Goal: Information Seeking & Learning: Find specific page/section

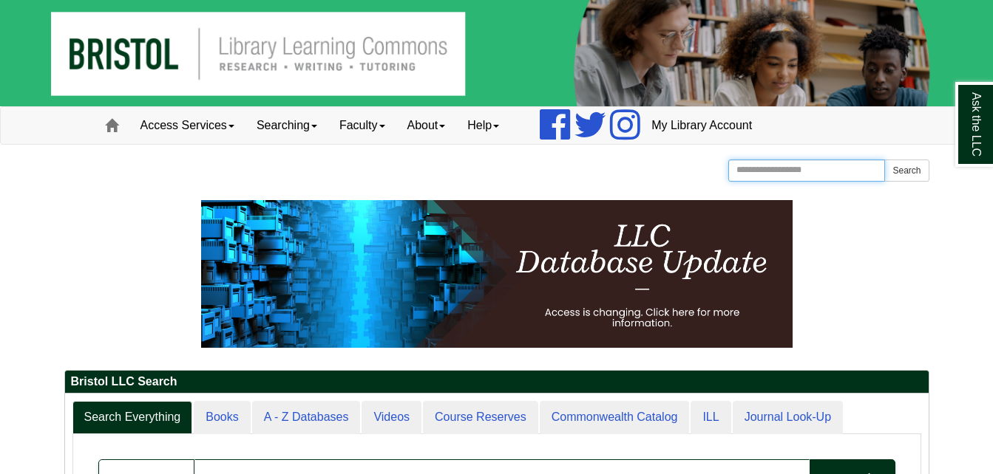
click at [837, 173] on input "Search the Website" at bounding box center [806, 171] width 157 height 22
type input "**********"
click at [884, 160] on button "Search" at bounding box center [906, 171] width 44 height 22
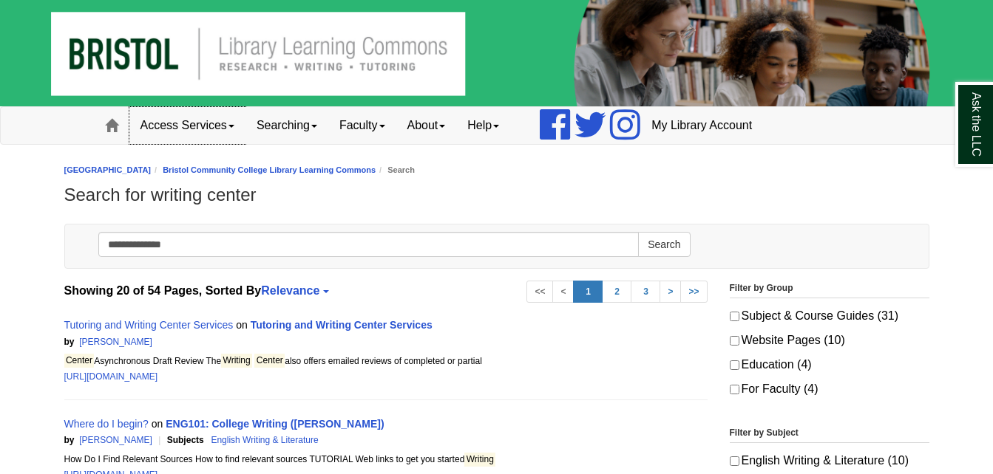
click at [211, 126] on link "Access Services" at bounding box center [187, 125] width 116 height 37
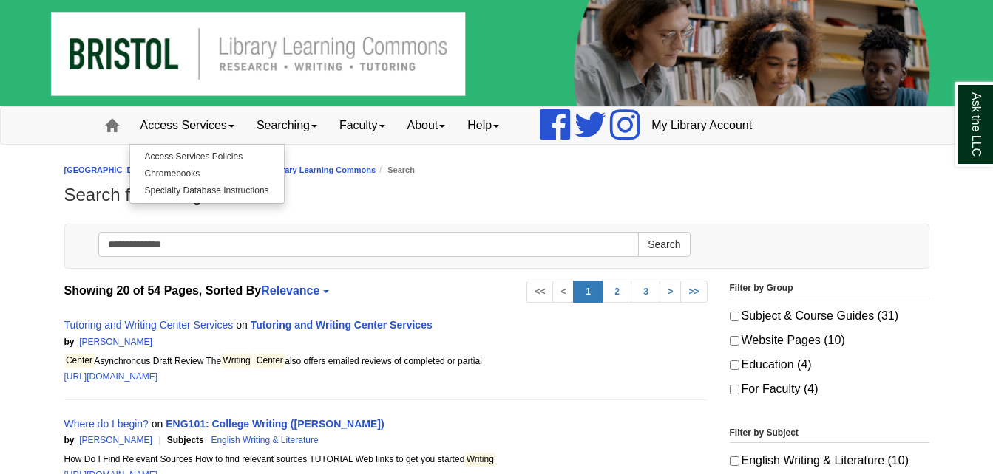
click at [335, 205] on h1 "Search for writing center" at bounding box center [496, 195] width 865 height 21
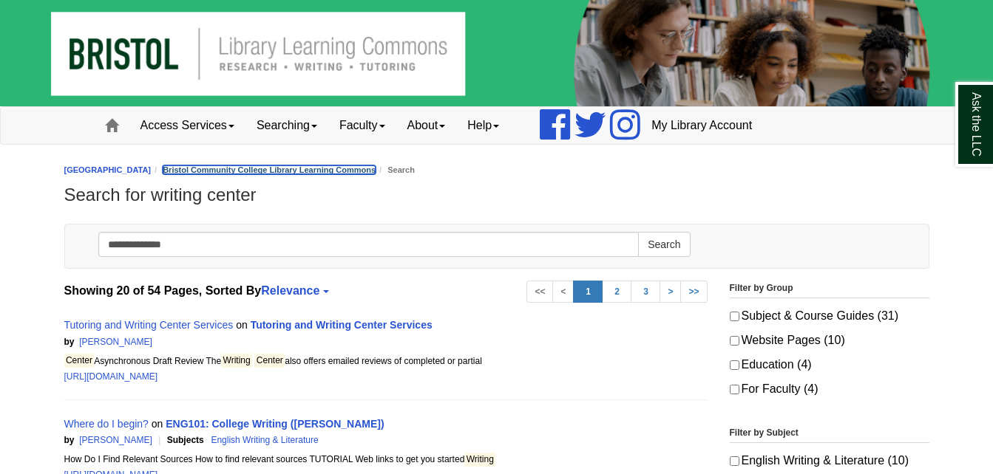
click at [316, 171] on link "Bristol Community College Library Learning Commons" at bounding box center [269, 170] width 213 height 9
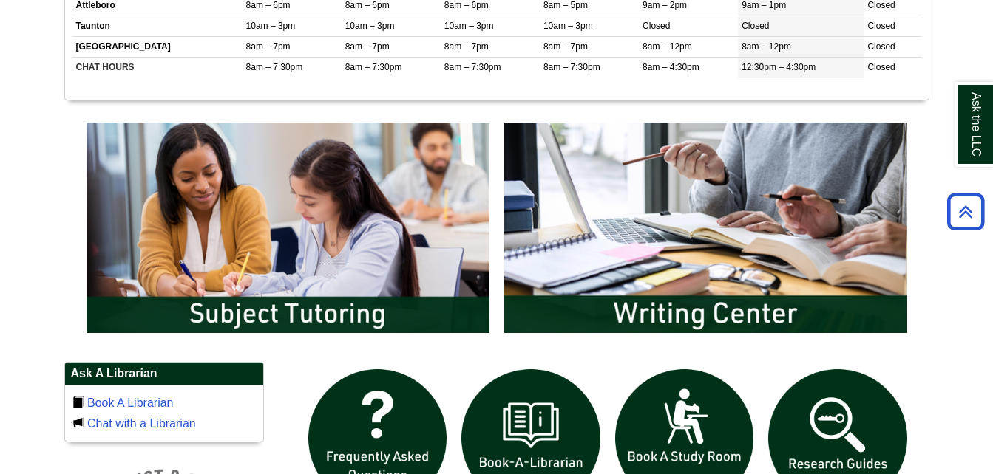
scroll to position [680, 0]
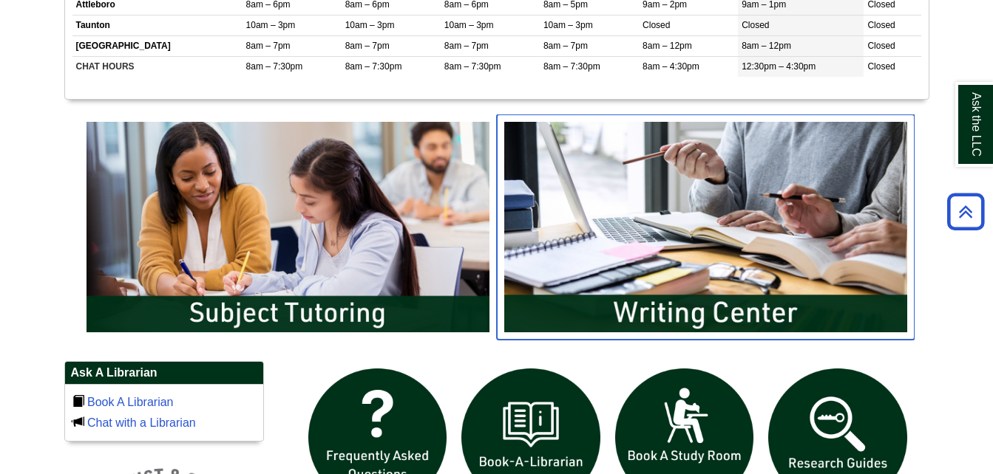
click at [796, 285] on img "slideshow" at bounding box center [706, 227] width 418 height 225
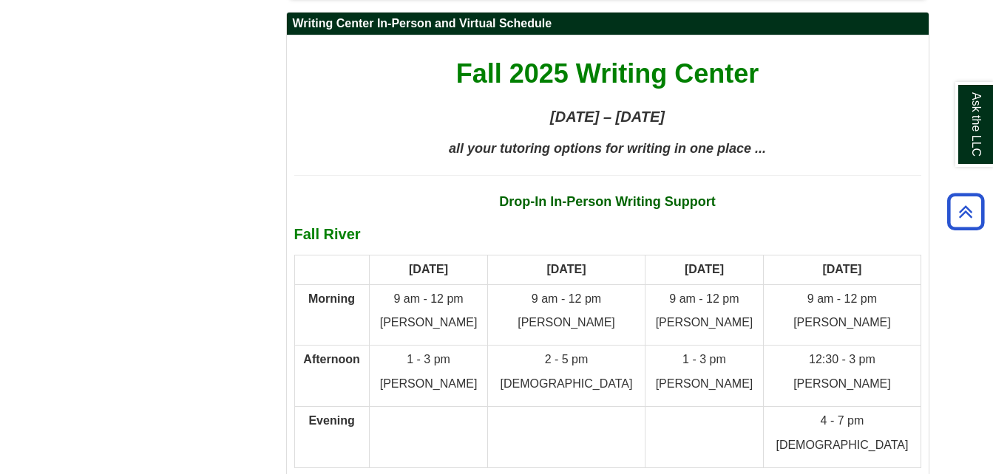
scroll to position [6878, 0]
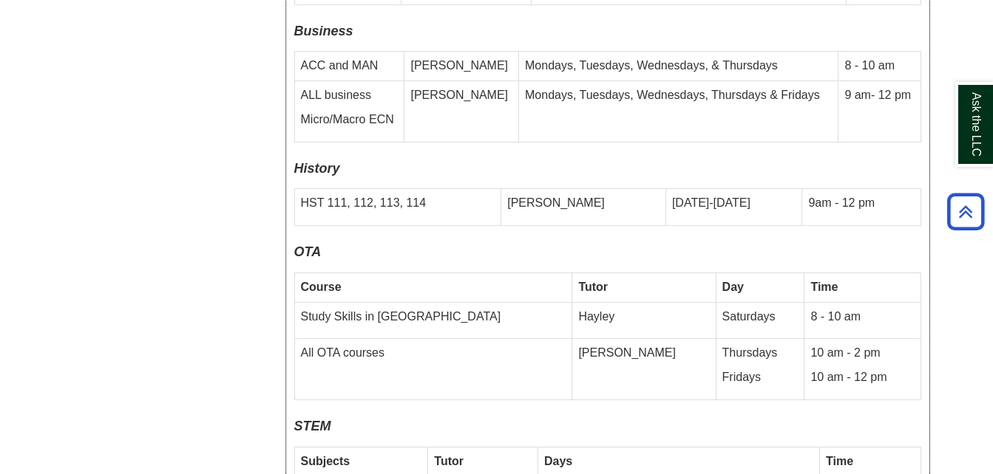
scroll to position [5411, 0]
